Goal: Task Accomplishment & Management: Use online tool/utility

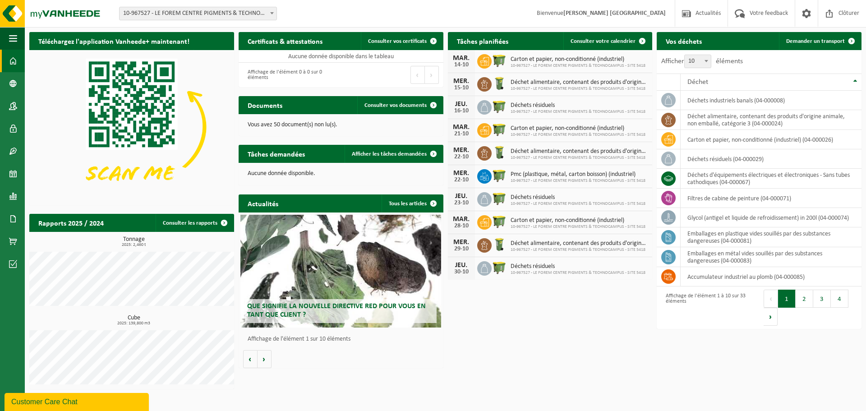
click at [258, 12] on span "10-967527 - LE FOREM CENTRE PIGMENTS & TECHNOCAMPUS - SITE 5418 - STRÉPY-[GEOGR…" at bounding box center [198, 13] width 157 height 13
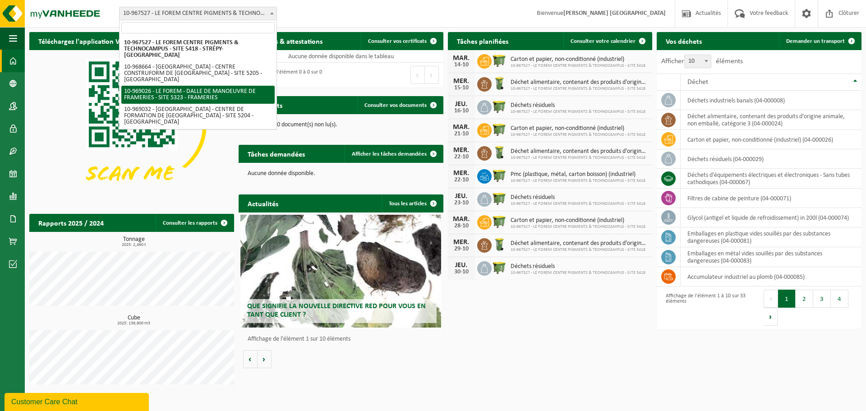
select select "154649"
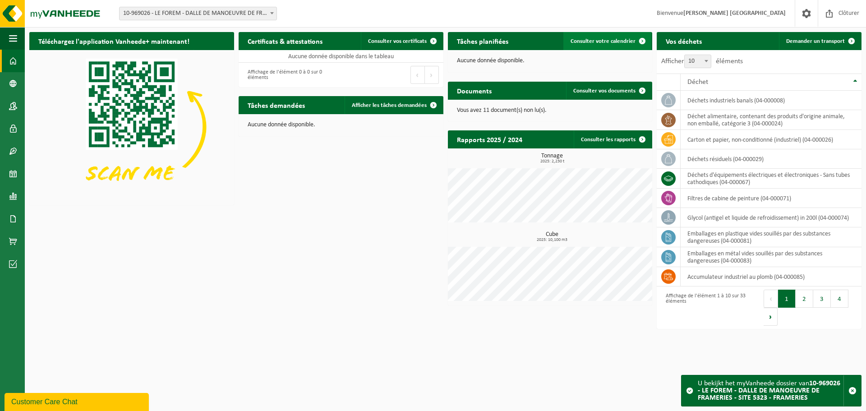
click at [617, 38] on span "Consulter votre calendrier" at bounding box center [603, 41] width 65 height 6
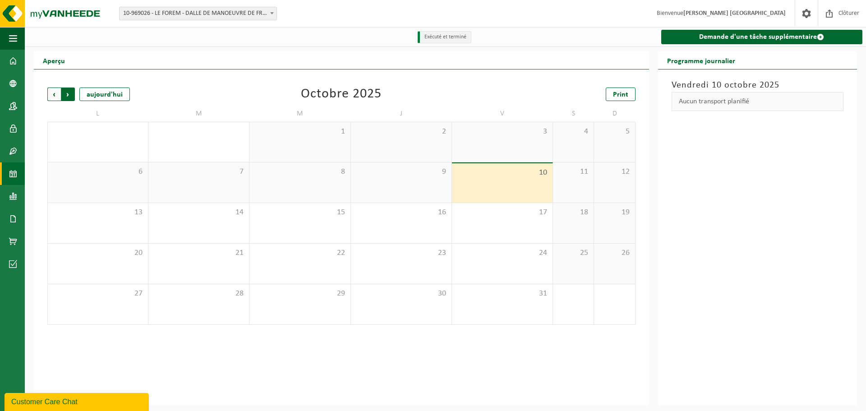
click at [52, 97] on span "Précédent" at bounding box center [54, 94] width 14 height 14
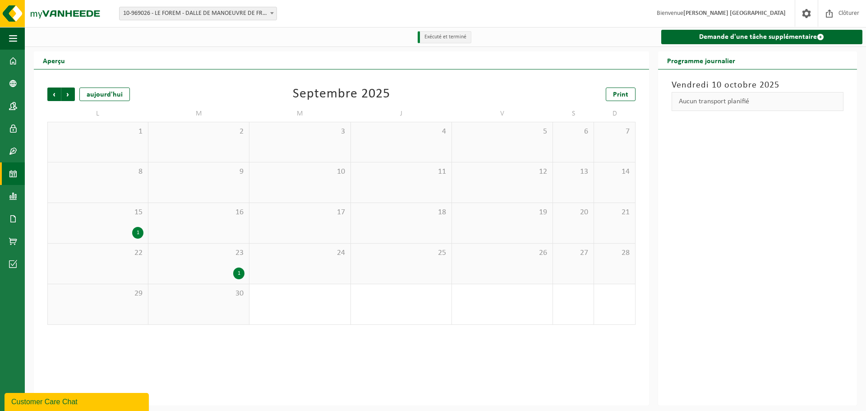
click at [210, 274] on div "1" at bounding box center [199, 273] width 92 height 12
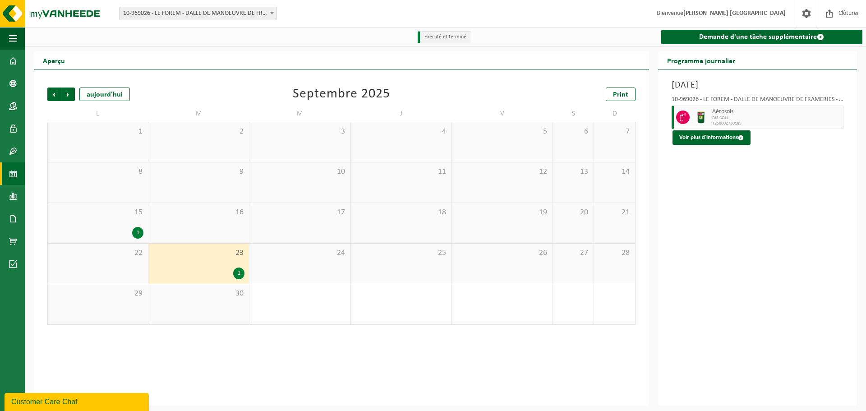
click at [104, 213] on span "15" at bounding box center [97, 212] width 91 height 10
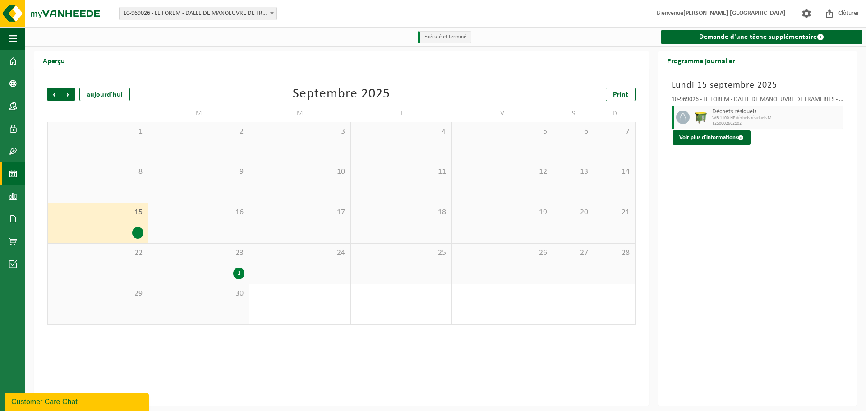
click at [212, 268] on div "1" at bounding box center [199, 273] width 92 height 12
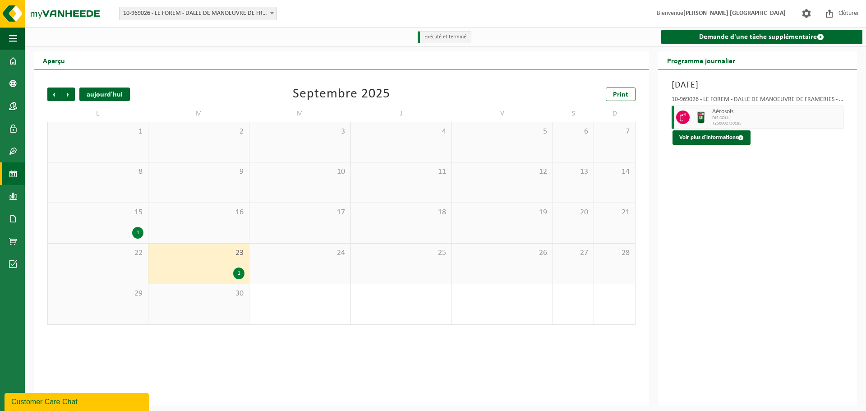
click at [102, 90] on div "aujourd'hui" at bounding box center [104, 94] width 51 height 14
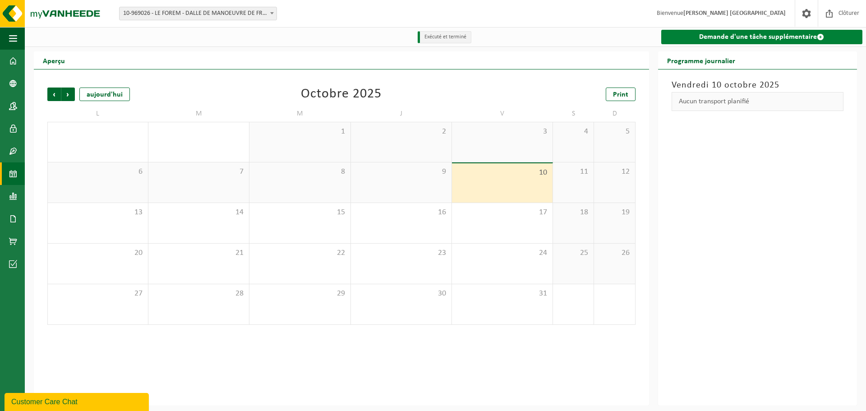
click at [725, 39] on link "Demande d'une tâche supplémentaire" at bounding box center [761, 37] width 201 height 14
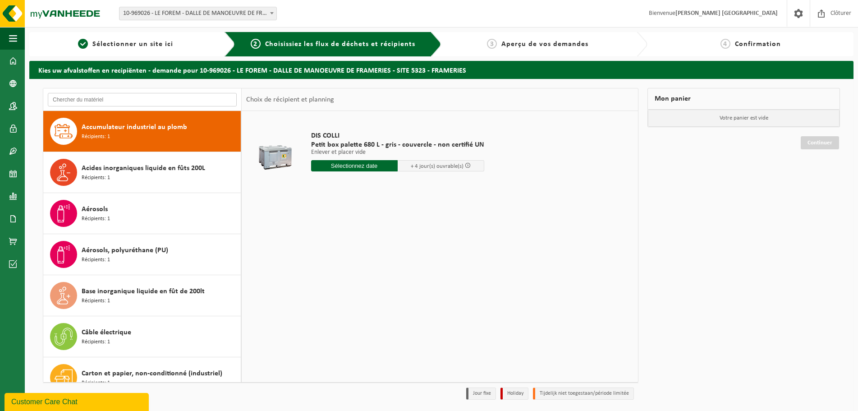
click at [152, 101] on input "text" at bounding box center [142, 100] width 189 height 14
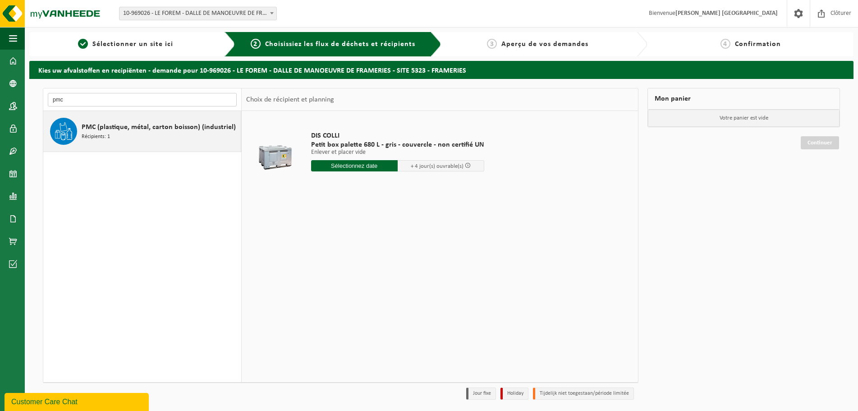
type input "pmc"
click at [167, 126] on span "PMC (plastique, métal, carton boisson) (industriel)" at bounding box center [159, 127] width 154 height 11
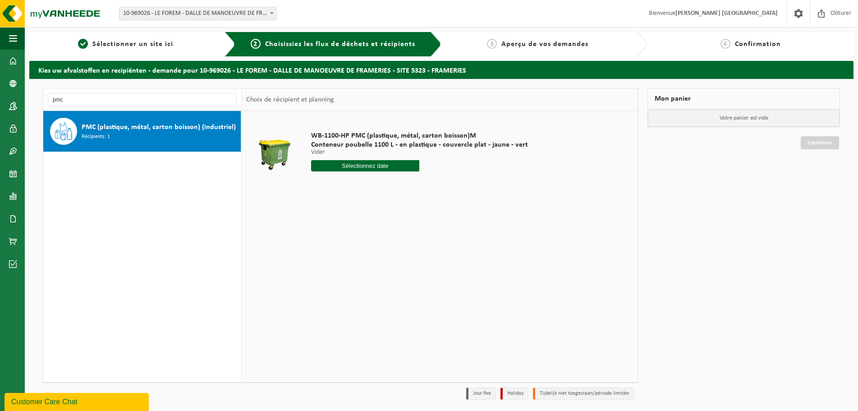
click at [344, 166] on input "text" at bounding box center [365, 165] width 109 height 11
click at [348, 247] on div "15" at bounding box center [351, 246] width 16 height 14
type input "à partir de 2025-10-15"
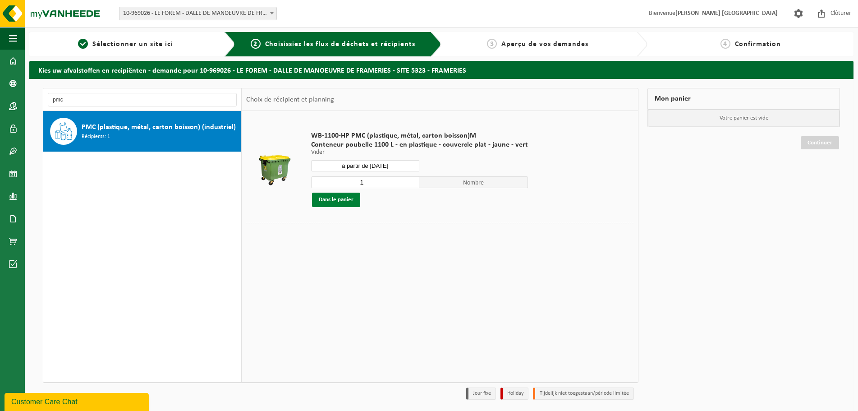
click at [339, 202] on button "Dans le panier" at bounding box center [336, 200] width 48 height 14
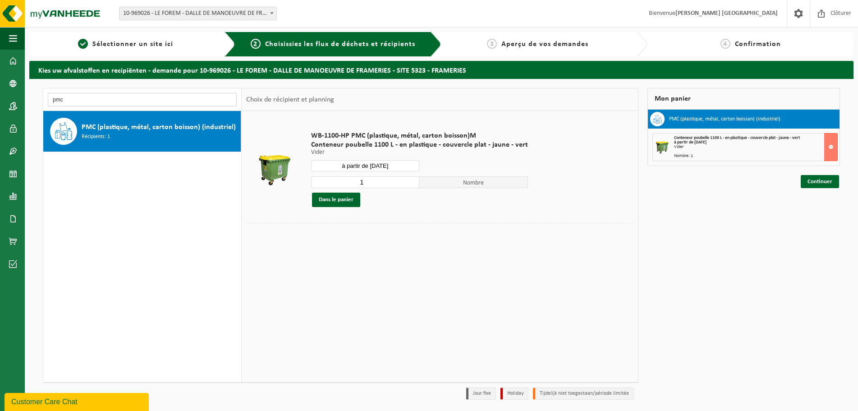
drag, startPoint x: 163, startPoint y: 98, endPoint x: -53, endPoint y: 153, distance: 222.6
click at [0, 153] on html "Site: 10-967527 - LE FOREM CENTRE PIGMENTS & TECHNOCAMPUS - SITE 5418 - STRÉPY-…" at bounding box center [429, 205] width 858 height 411
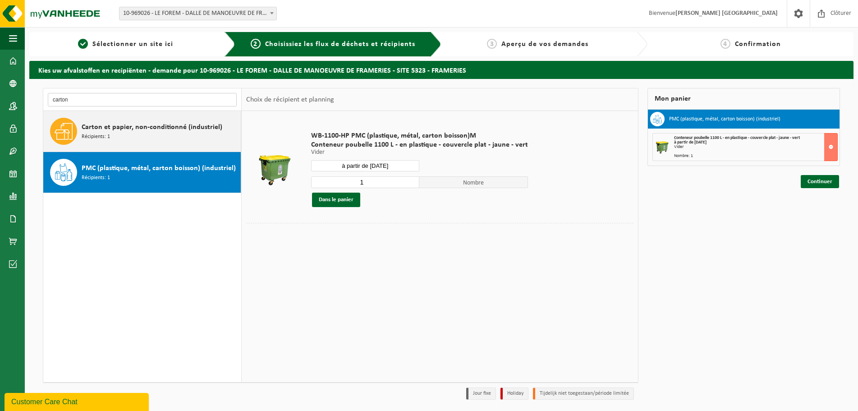
type input "carton"
click at [156, 134] on div "Carton et papier, non-conditionné (industriel) Récipients: 1" at bounding box center [160, 131] width 157 height 27
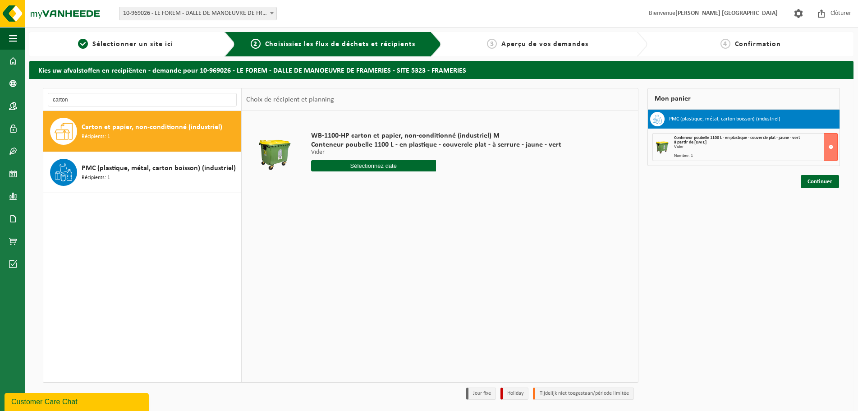
click at [355, 164] on input "text" at bounding box center [373, 165] width 125 height 11
click at [382, 241] on div "17" at bounding box center [383, 246] width 16 height 14
type input "à partir de 2025-10-17"
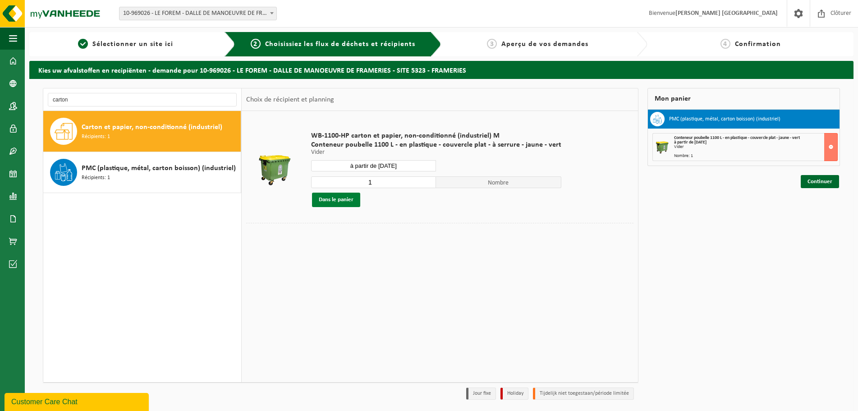
click at [331, 201] on button "Dans le panier" at bounding box center [336, 200] width 48 height 14
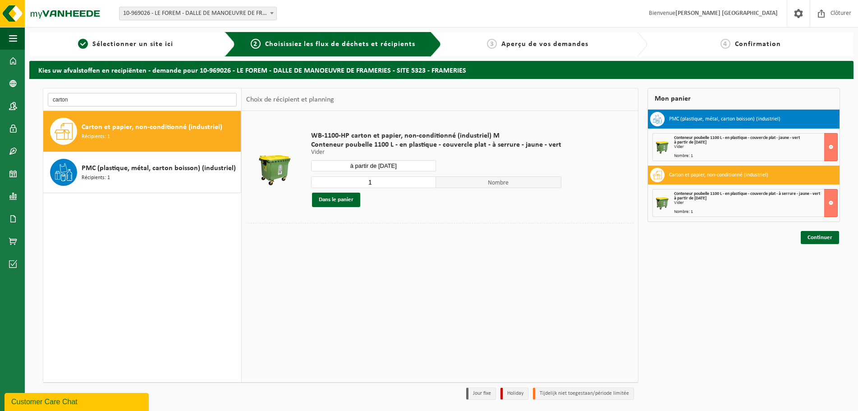
drag, startPoint x: 189, startPoint y: 97, endPoint x: -161, endPoint y: 111, distance: 350.3
click at [0, 111] on html "Site: 10-967527 - LE FOREM CENTRE PIGMENTS & TECHNOCAMPUS - SITE 5418 - STRÉPY-…" at bounding box center [429, 205] width 858 height 411
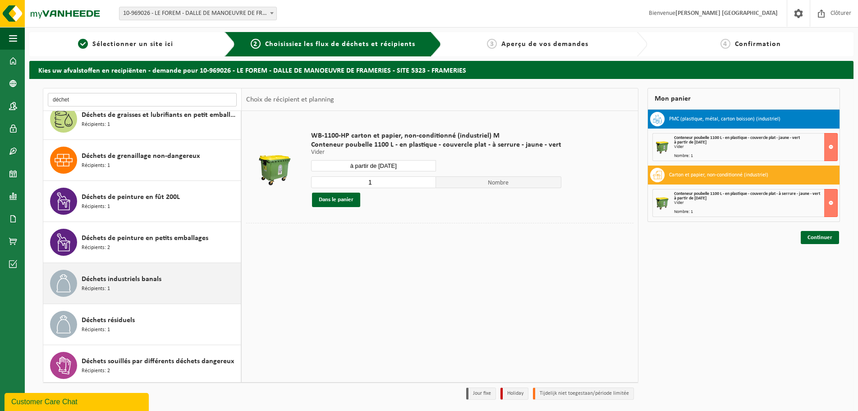
type input "déchet"
click at [155, 292] on div "Déchets industriels banals Récipients: 1" at bounding box center [160, 283] width 157 height 27
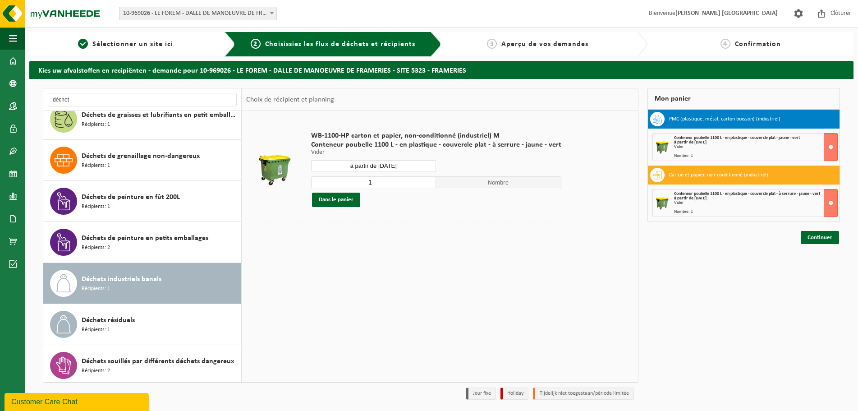
scroll to position [139, 0]
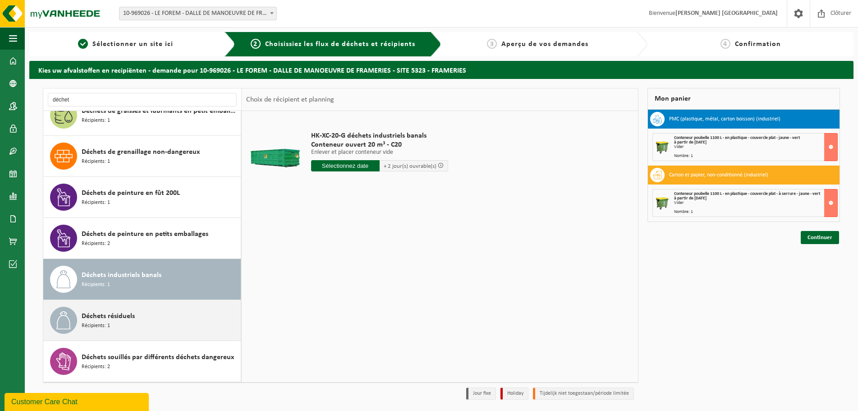
click at [151, 316] on div "Déchets résiduels Récipients: 1" at bounding box center [160, 320] width 157 height 27
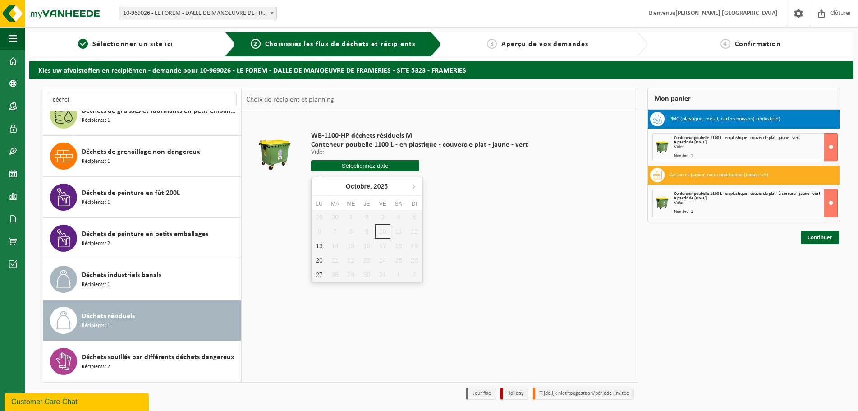
click at [386, 168] on input "text" at bounding box center [365, 165] width 109 height 11
click at [320, 247] on div "13" at bounding box center [320, 246] width 16 height 14
type input "à partir de 2025-10-13"
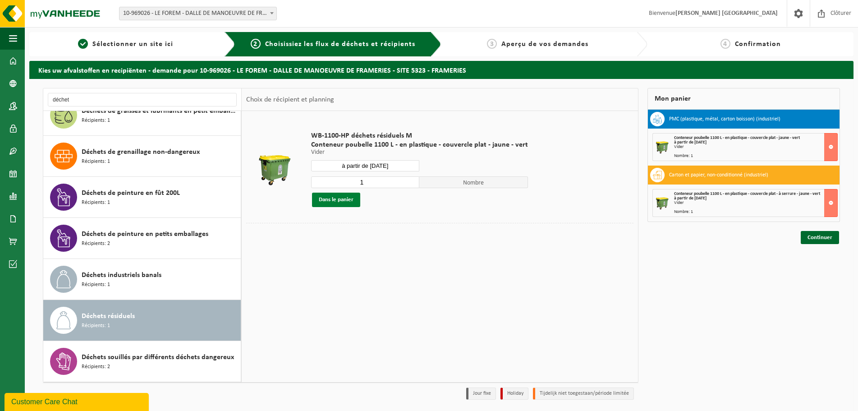
click at [337, 201] on button "Dans le panier" at bounding box center [336, 200] width 48 height 14
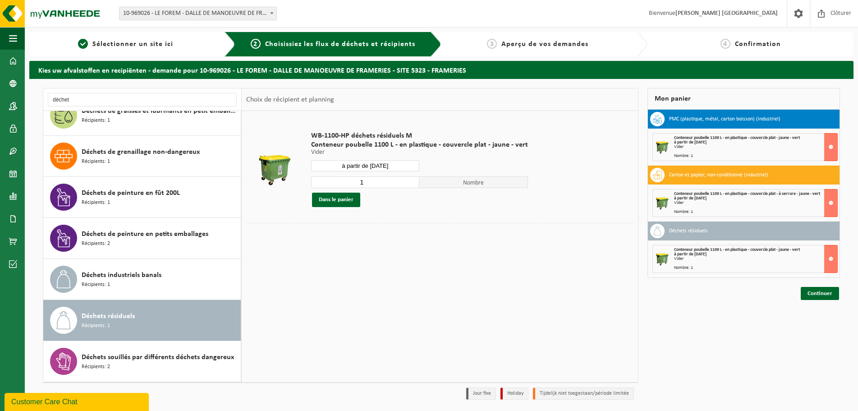
click at [721, 313] on div "Mon panier PMC (plastique, métal, carton boisson) (industriel) Conteneur poubel…" at bounding box center [744, 246] width 202 height 316
drag, startPoint x: 723, startPoint y: 315, endPoint x: 711, endPoint y: 338, distance: 26.0
click at [723, 315] on div "Mon panier PMC (plastique, métal, carton boisson) (industriel) Conteneur poubel…" at bounding box center [744, 246] width 202 height 316
click at [819, 297] on link "Continuer" at bounding box center [820, 293] width 38 height 13
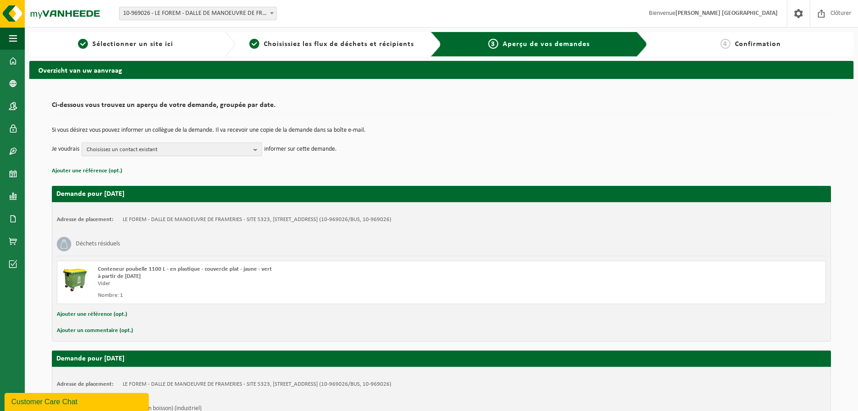
click at [213, 153] on span "Choisissez un contact existant" at bounding box center [168, 150] width 163 height 14
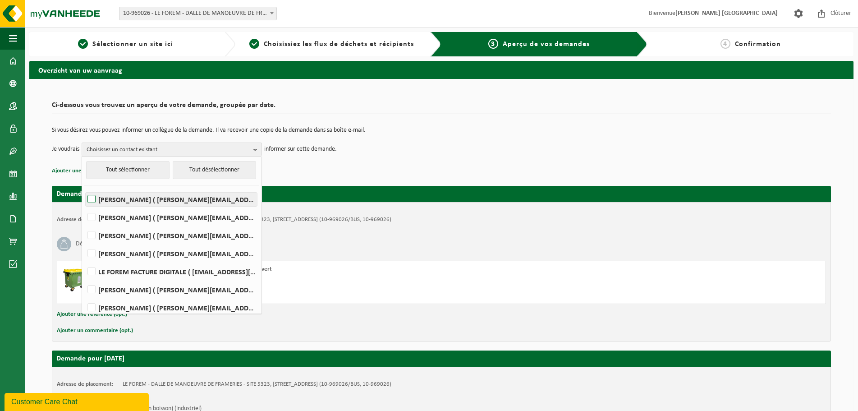
click at [107, 200] on label "MATHIEU COLLIE ( mathieu.collie@forem.be )" at bounding box center [171, 200] width 171 height 14
click at [84, 188] on input "MATHIEU COLLIE ( mathieu.collie@forem.be )" at bounding box center [84, 188] width 0 height 0
checkbox input "true"
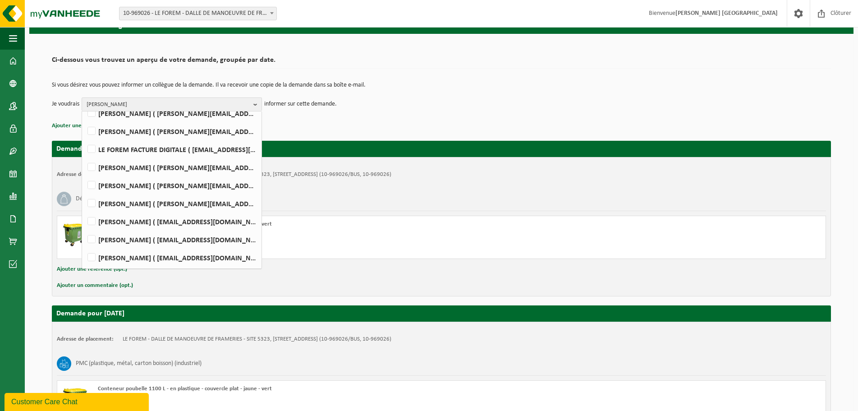
scroll to position [32, 0]
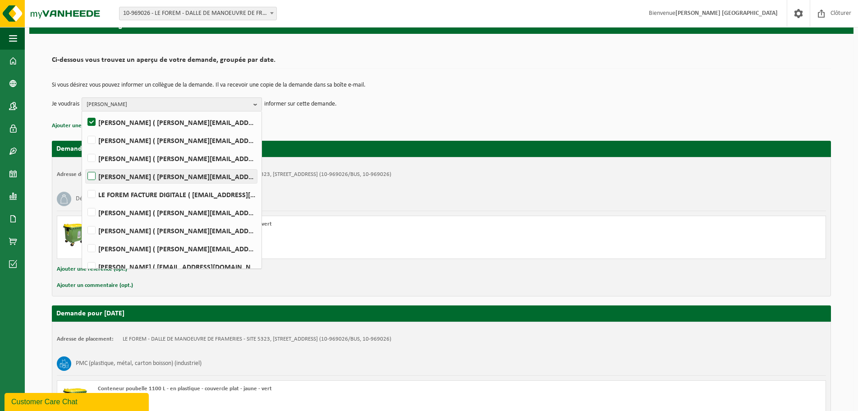
click at [131, 179] on label "HUGHES DHAENENS ( hughes.dhaenens@forem.be )" at bounding box center [171, 177] width 171 height 14
click at [84, 165] on input "HUGHES DHAENENS ( hughes.dhaenens@forem.be )" at bounding box center [84, 165] width 0 height 0
checkbox input "true"
drag, startPoint x: 135, startPoint y: 215, endPoint x: 141, endPoint y: 209, distance: 8.3
click at [135, 215] on label "ANTOINE HOSLET ( antoine.hoslet@forem.be )" at bounding box center [171, 213] width 171 height 14
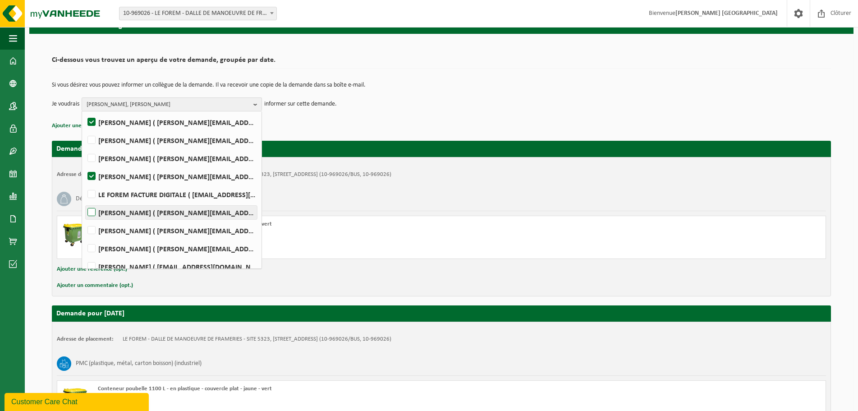
click at [84, 201] on input "ANTOINE HOSLET ( antoine.hoslet@forem.be )" at bounding box center [84, 201] width 0 height 0
checkbox input "true"
click at [543, 99] on td "Je voudrais MATHIEU COLLIE, HUGHES DHAENENS, ANTOINE HOSLET Tout sélectionner T…" at bounding box center [441, 104] width 779 height 14
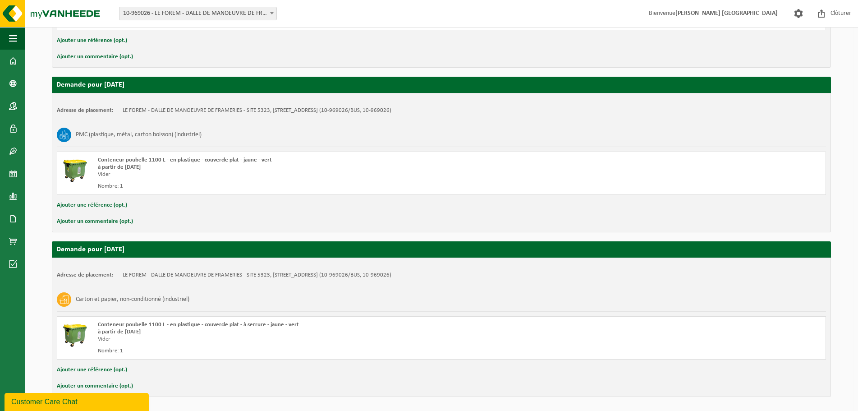
scroll to position [305, 0]
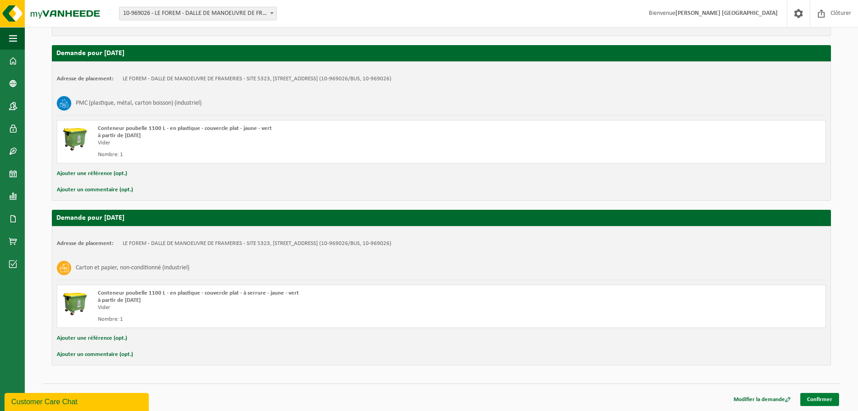
click at [832, 399] on link "Confirmer" at bounding box center [820, 399] width 39 height 13
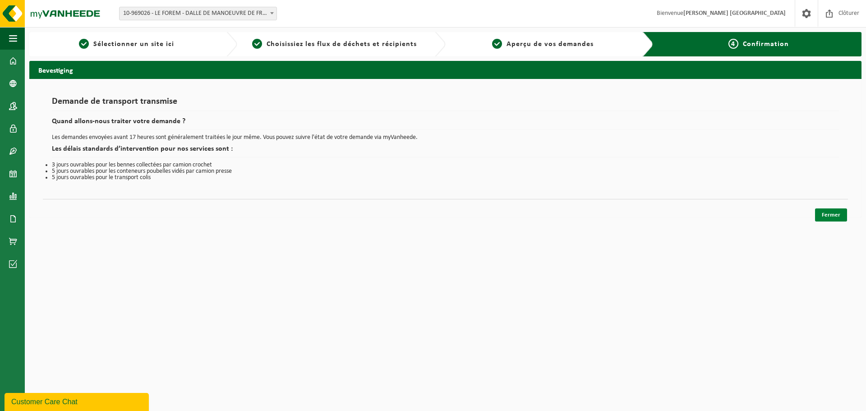
click at [837, 212] on link "Fermer" at bounding box center [831, 214] width 32 height 13
